Goal: Transaction & Acquisition: Obtain resource

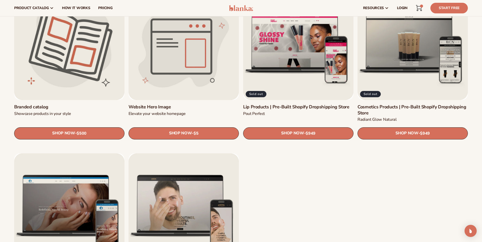
scroll to position [597, 0]
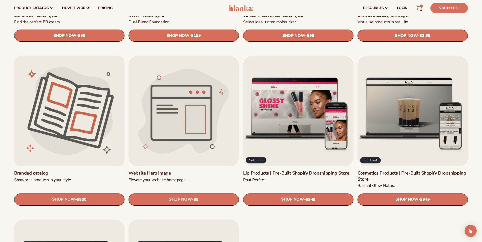
click at [47, 171] on link "Branded catalog" at bounding box center [69, 174] width 110 height 6
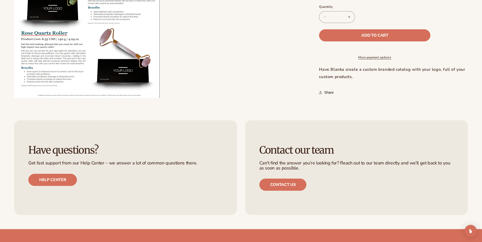
scroll to position [296, 0]
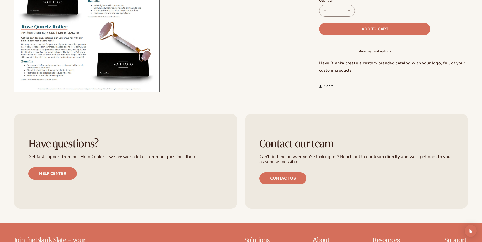
click at [14, 92] on button "Open media 2 in modal" at bounding box center [14, 92] width 0 height 0
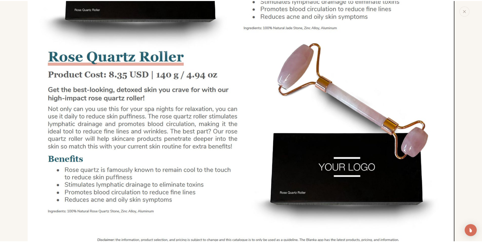
scroll to position [623, 0]
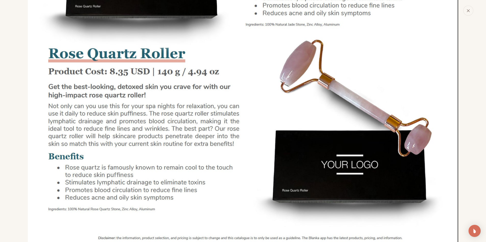
click at [466, 11] on icon "Close" at bounding box center [468, 11] width 4 height 4
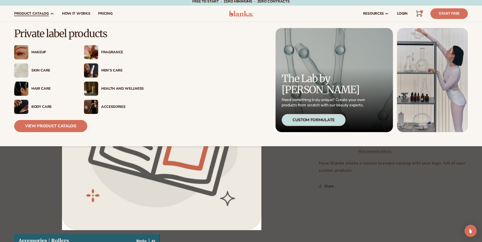
scroll to position [0, 0]
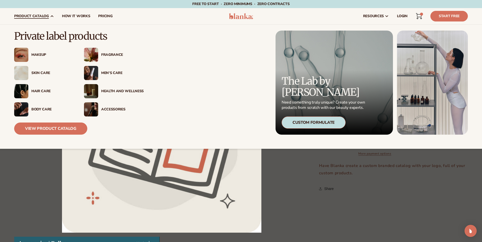
click at [38, 15] on span "product catalog" at bounding box center [31, 16] width 35 height 4
click at [47, 130] on link "View Product Catalog" at bounding box center [50, 129] width 73 height 12
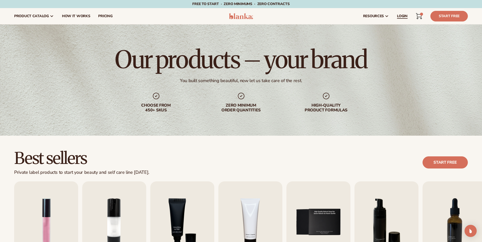
click at [406, 15] on span "LOGIN" at bounding box center [402, 16] width 11 height 4
